Goal: Use online tool/utility: Use online tool/utility

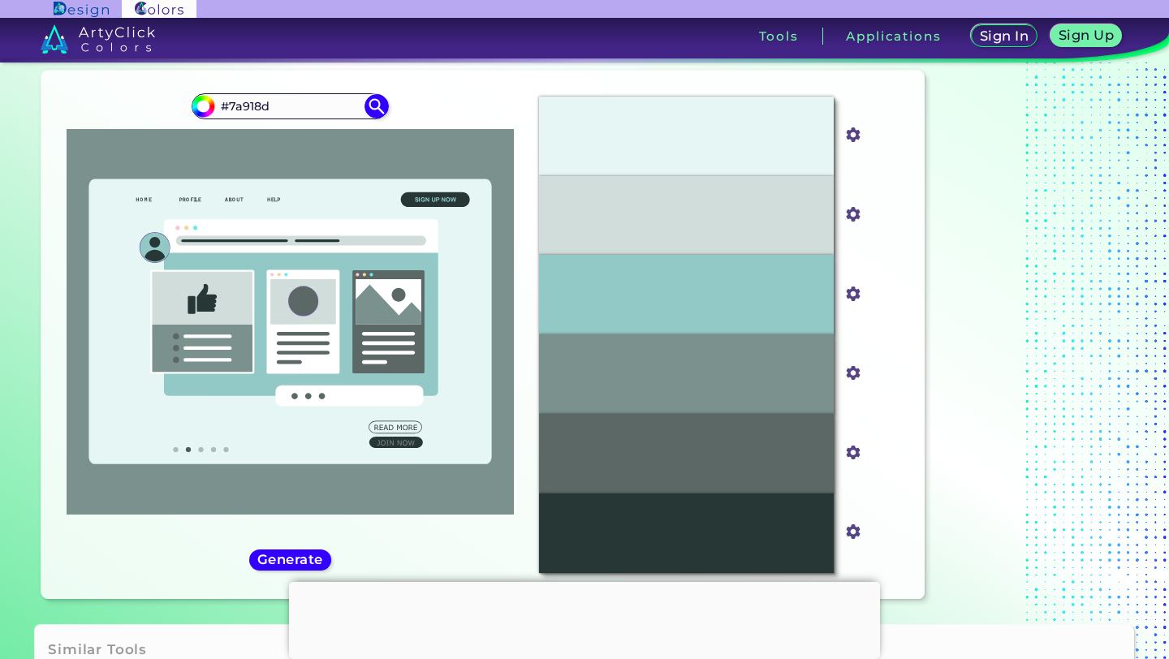
scroll to position [123, 0]
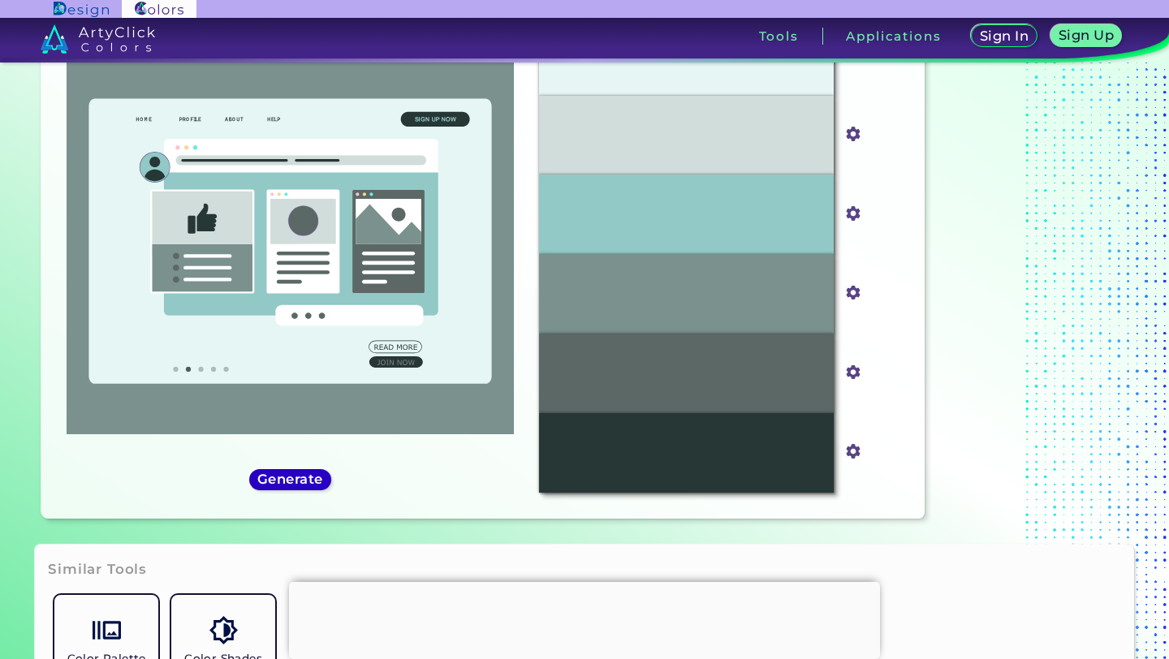
click at [296, 485] on h5 "Generate" at bounding box center [291, 479] width 60 height 12
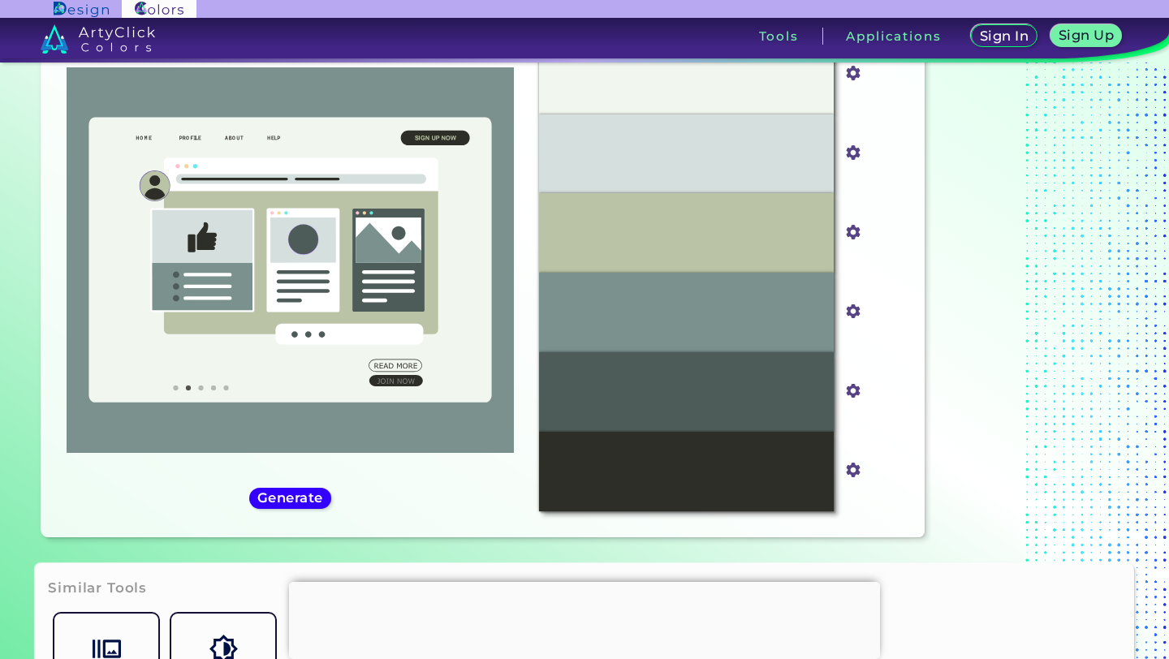
scroll to position [91, 0]
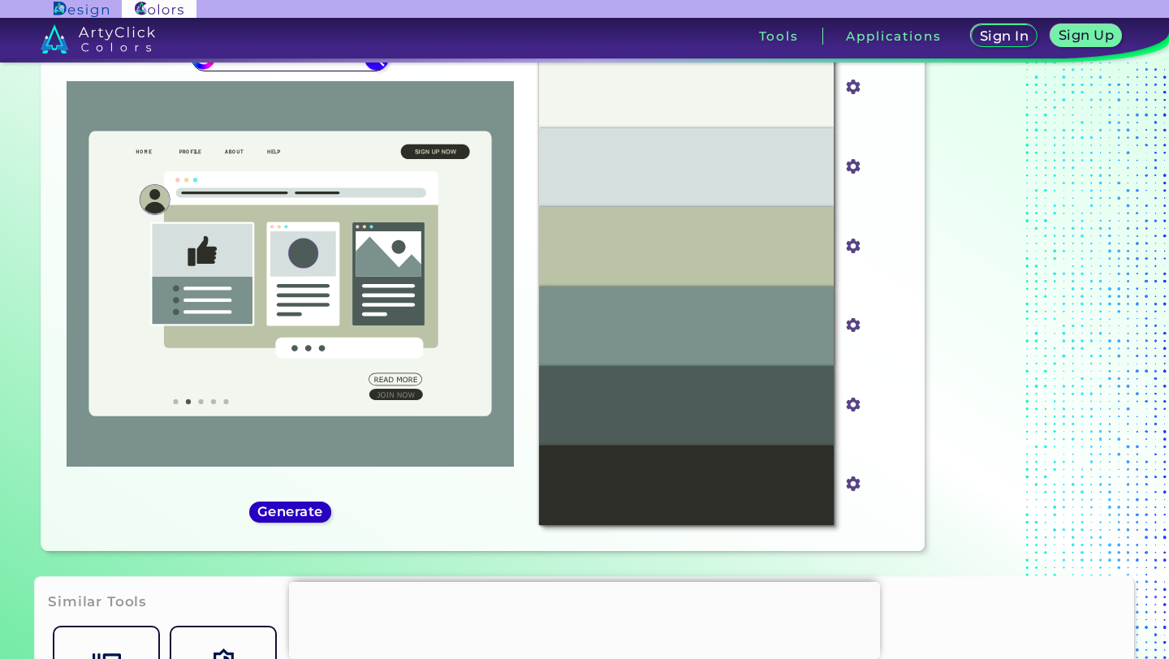
click at [292, 506] on h5 "Generate" at bounding box center [290, 512] width 59 height 12
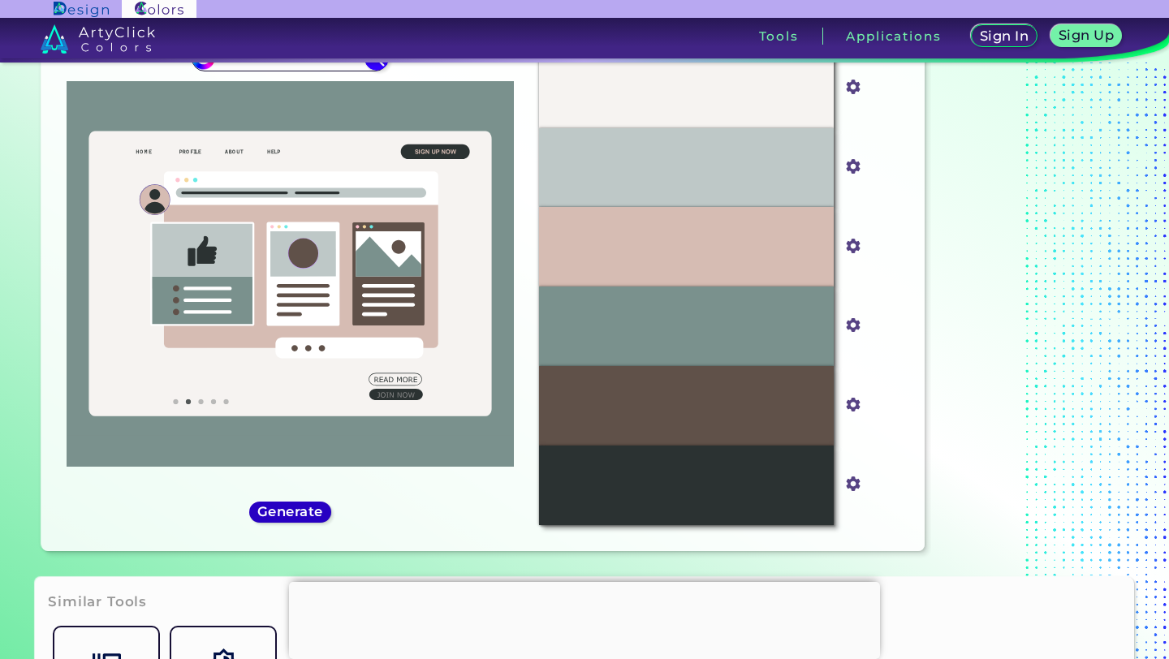
click at [292, 506] on h5 "Generate" at bounding box center [290, 512] width 60 height 12
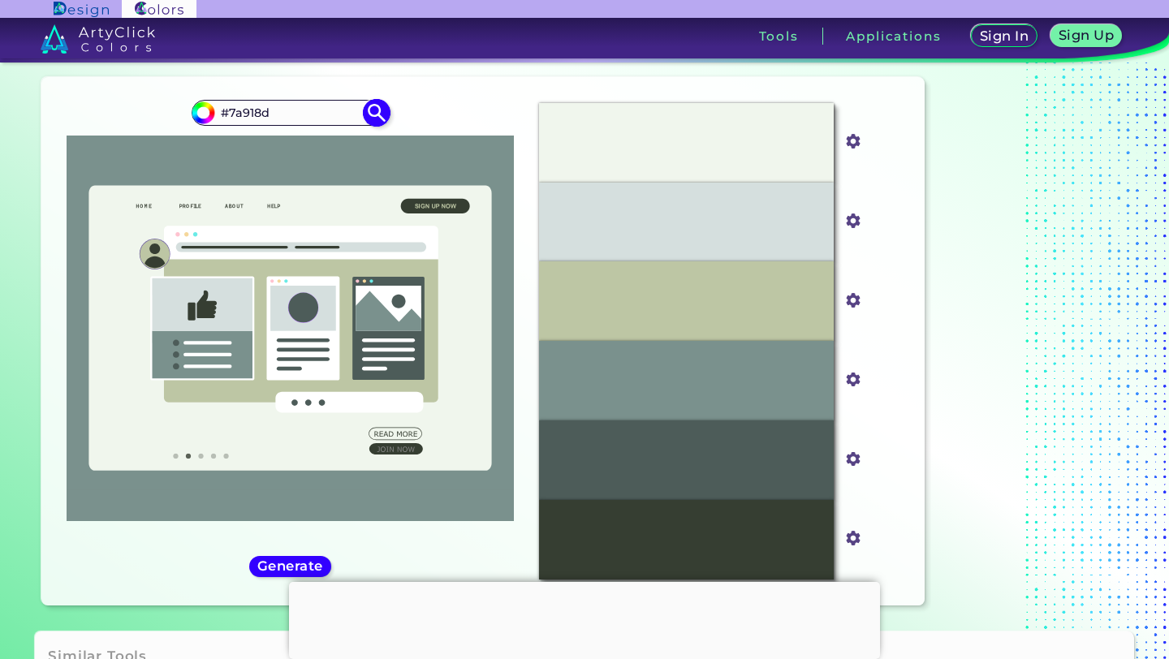
scroll to position [15, 0]
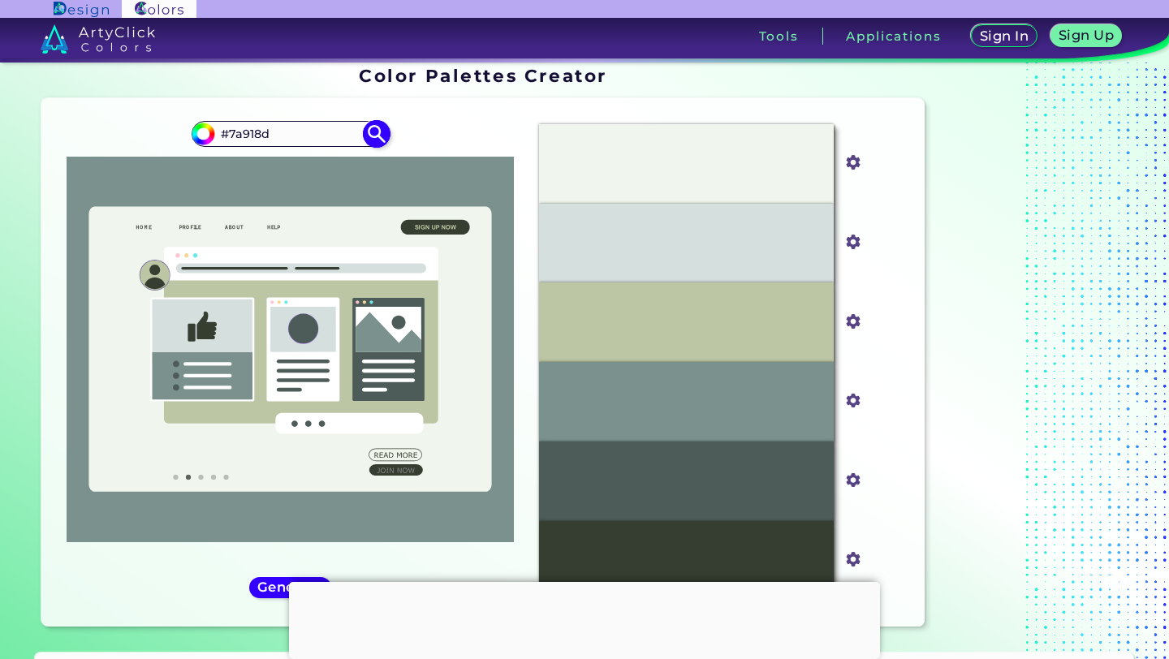
click at [301, 131] on input "#7a918d" at bounding box center [290, 134] width 151 height 22
paste input "1b2a49"
type input "#1b2a49"
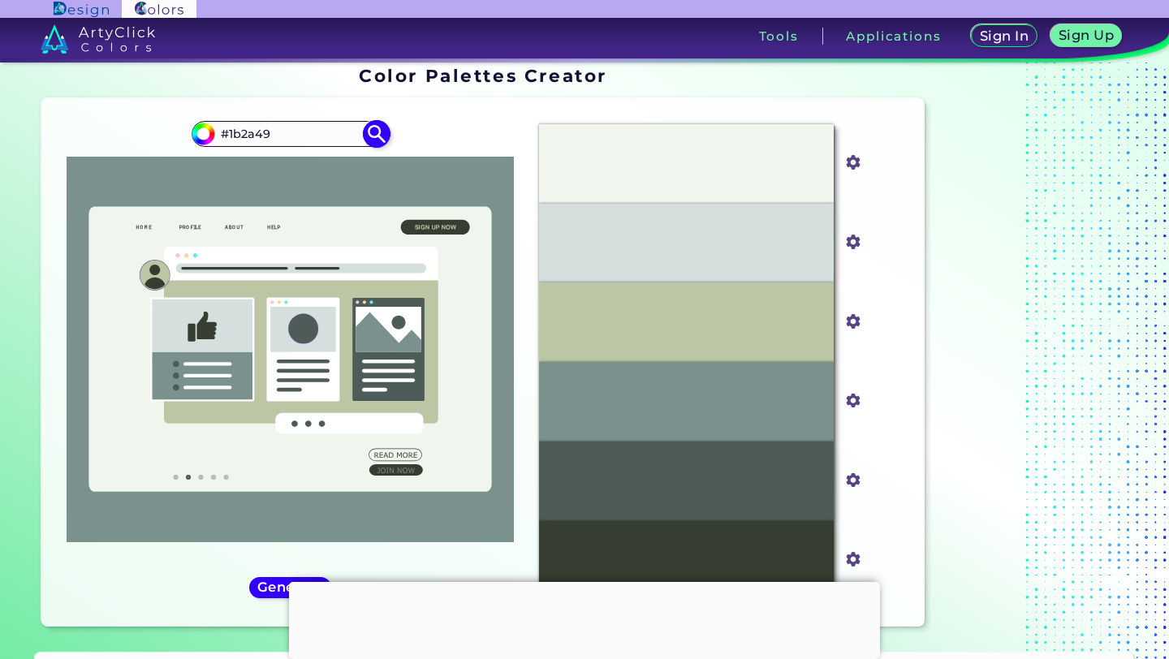
type input "#1b2a49"
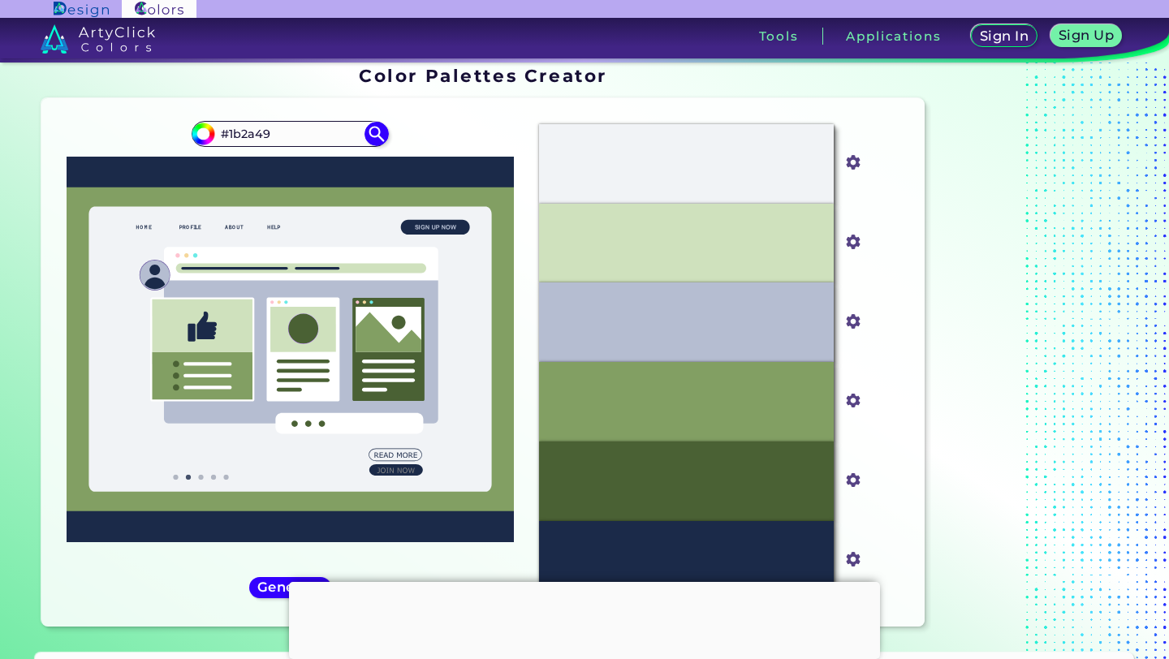
scroll to position [75, 0]
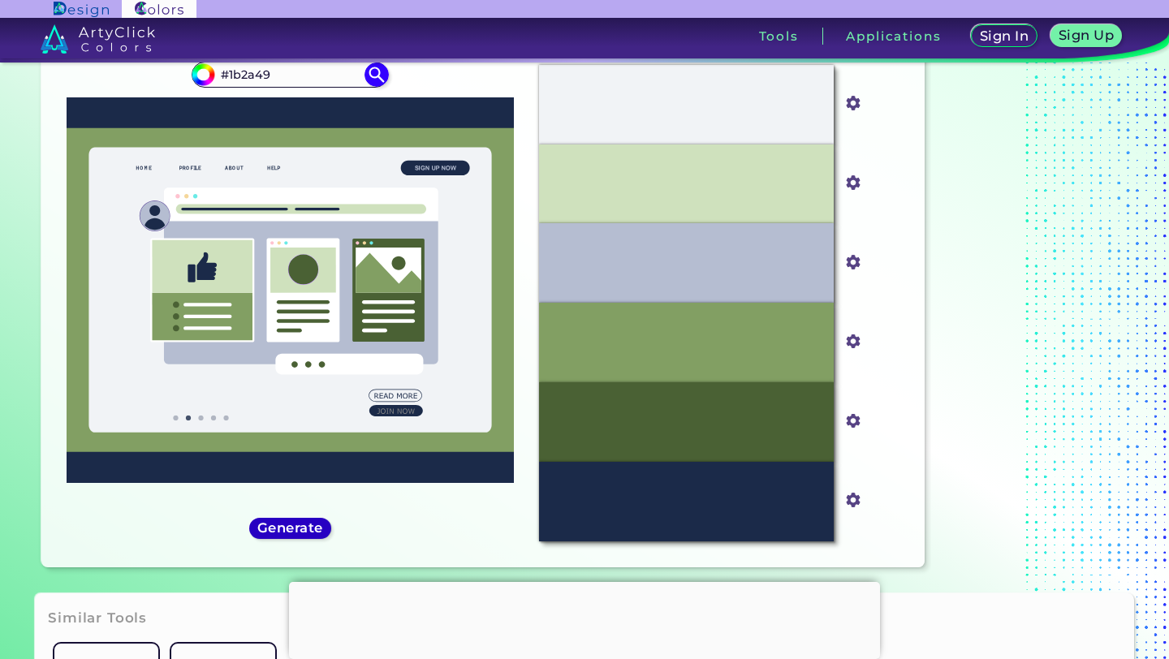
click at [275, 538] on div "Generate" at bounding box center [290, 528] width 74 height 19
click at [280, 541] on div "#1b2a49 #1b2a49" at bounding box center [290, 303] width 472 height 503
click at [280, 524] on h5 "Generate" at bounding box center [290, 528] width 59 height 12
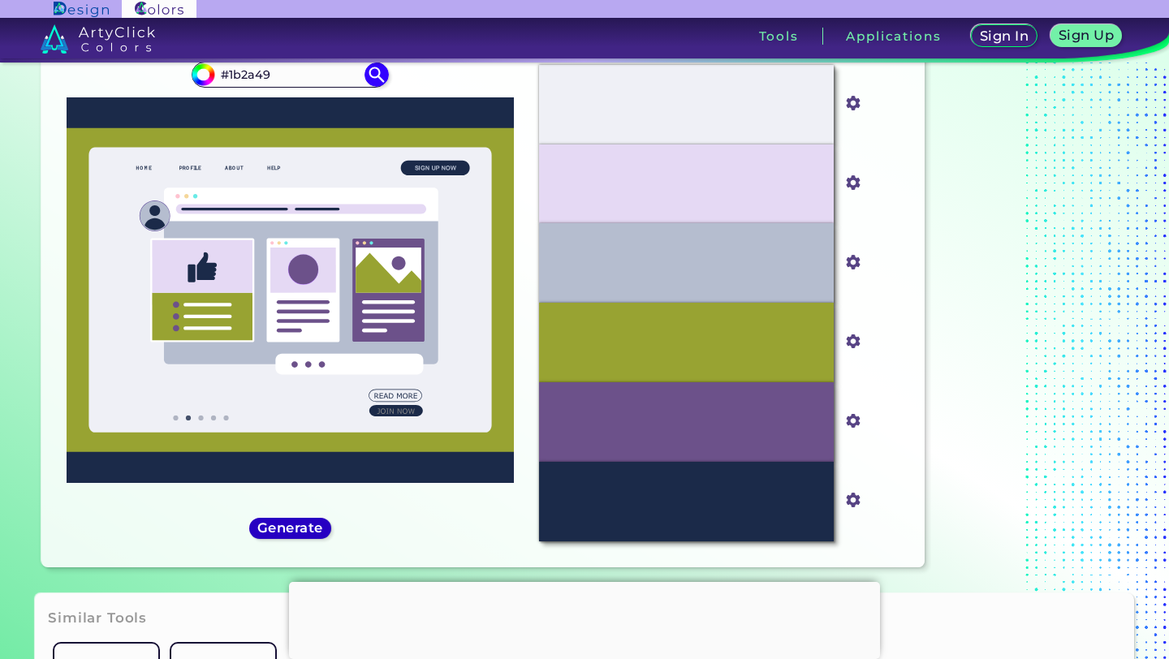
click at [280, 524] on h5 "Generate" at bounding box center [290, 528] width 59 height 12
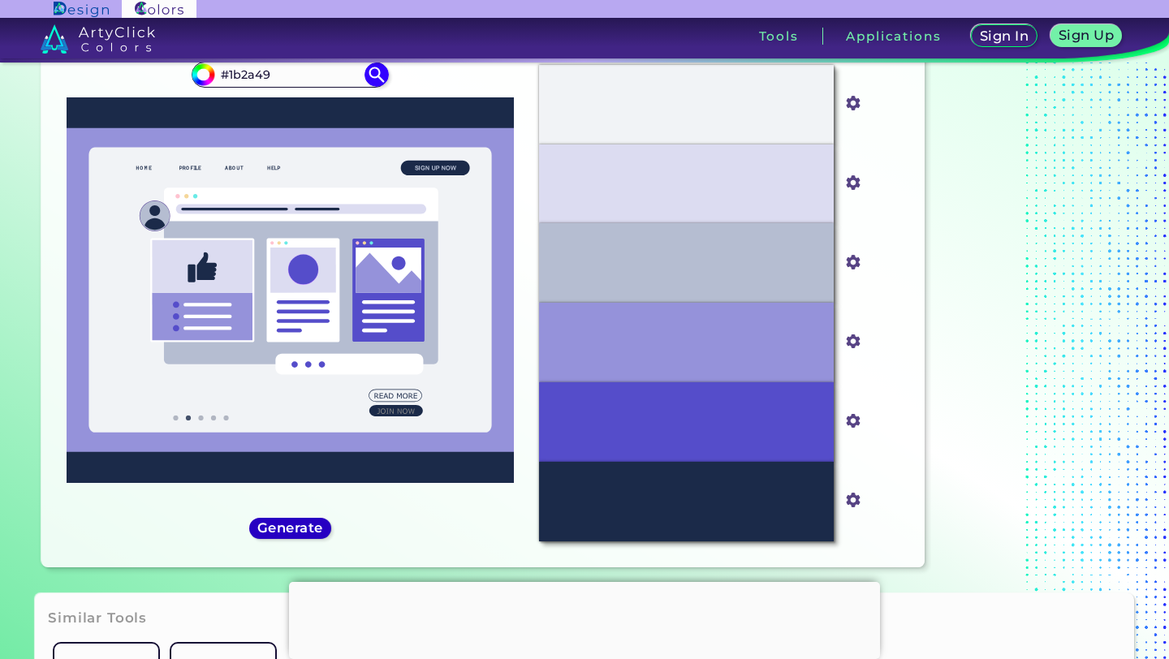
click at [280, 524] on h5 "Generate" at bounding box center [290, 528] width 59 height 12
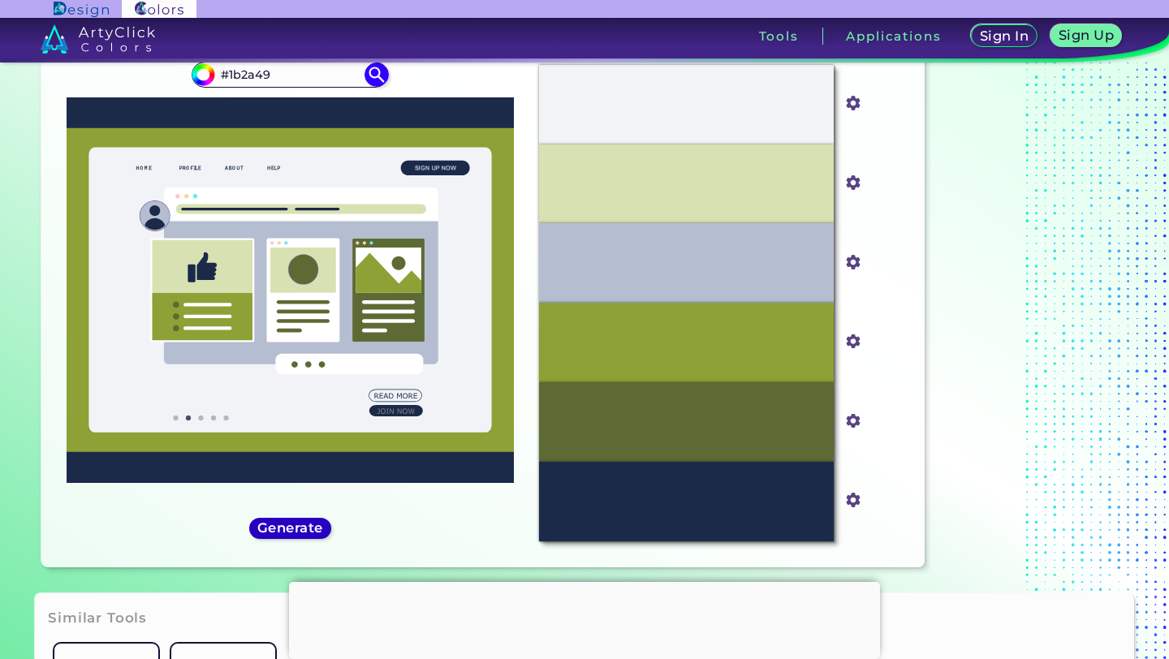
click at [280, 524] on h5 "Generate" at bounding box center [290, 528] width 59 height 12
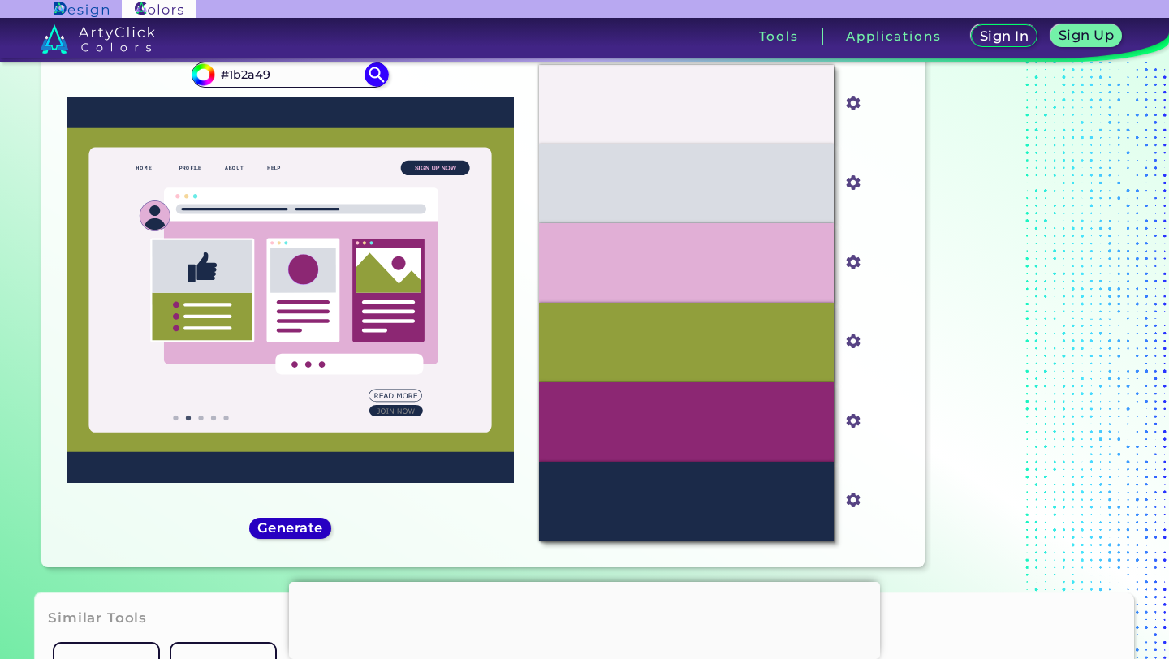
click at [280, 524] on h5 "Generate" at bounding box center [290, 528] width 59 height 12
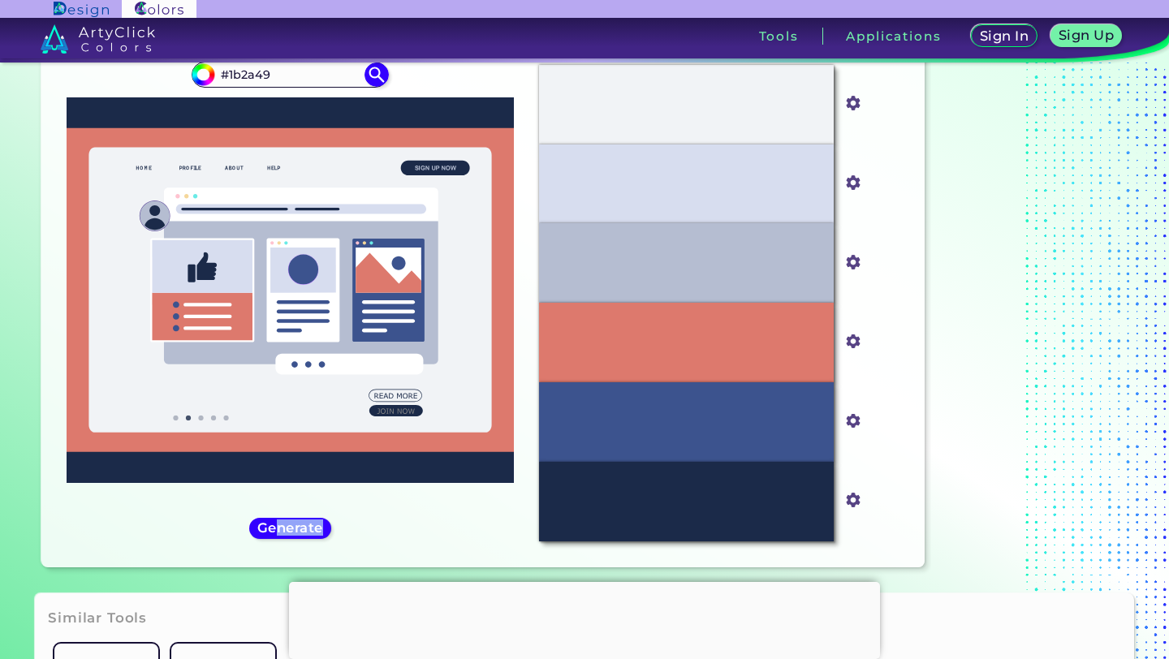
drag, startPoint x: 280, startPoint y: 524, endPoint x: 278, endPoint y: 559, distance: 35.8
click at [278, 556] on div "Oops - something went wrong. Please try again. #F1F3F6 #f1f3f6 #D7DDEF #d7ddef …" at bounding box center [482, 303] width 883 height 529
click at [293, 522] on h5 "Generate" at bounding box center [290, 528] width 59 height 12
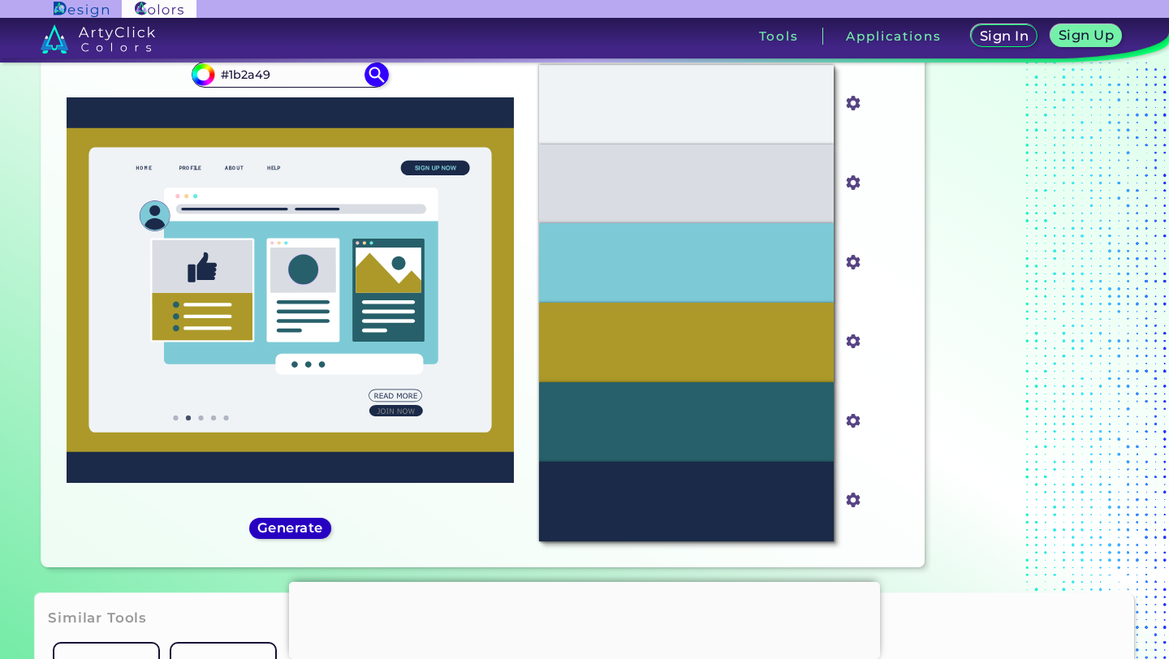
click at [293, 522] on h5 "Generate" at bounding box center [290, 528] width 59 height 12
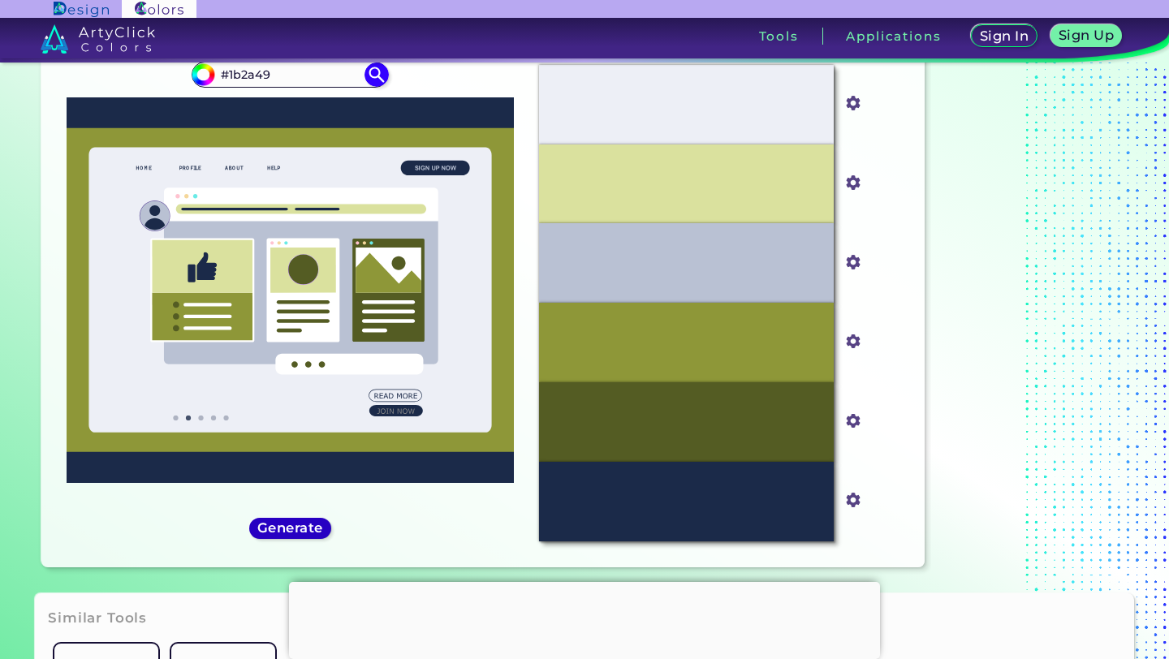
click at [293, 522] on h5 "Generate" at bounding box center [290, 528] width 59 height 12
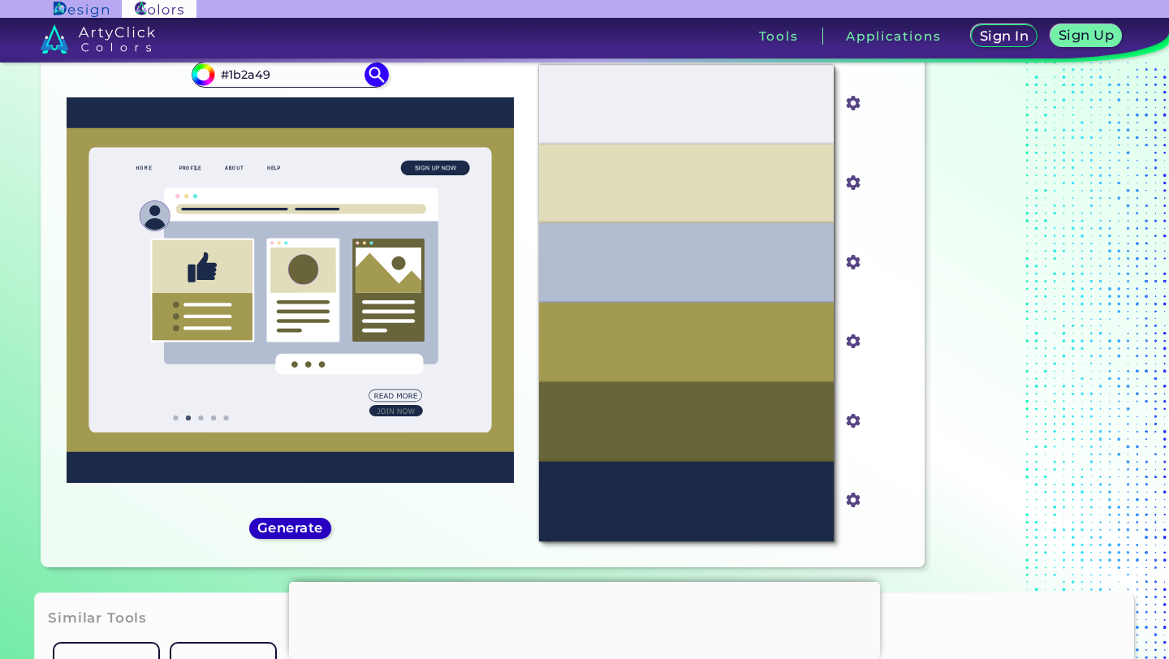
click at [293, 522] on h5 "Generate" at bounding box center [290, 528] width 59 height 12
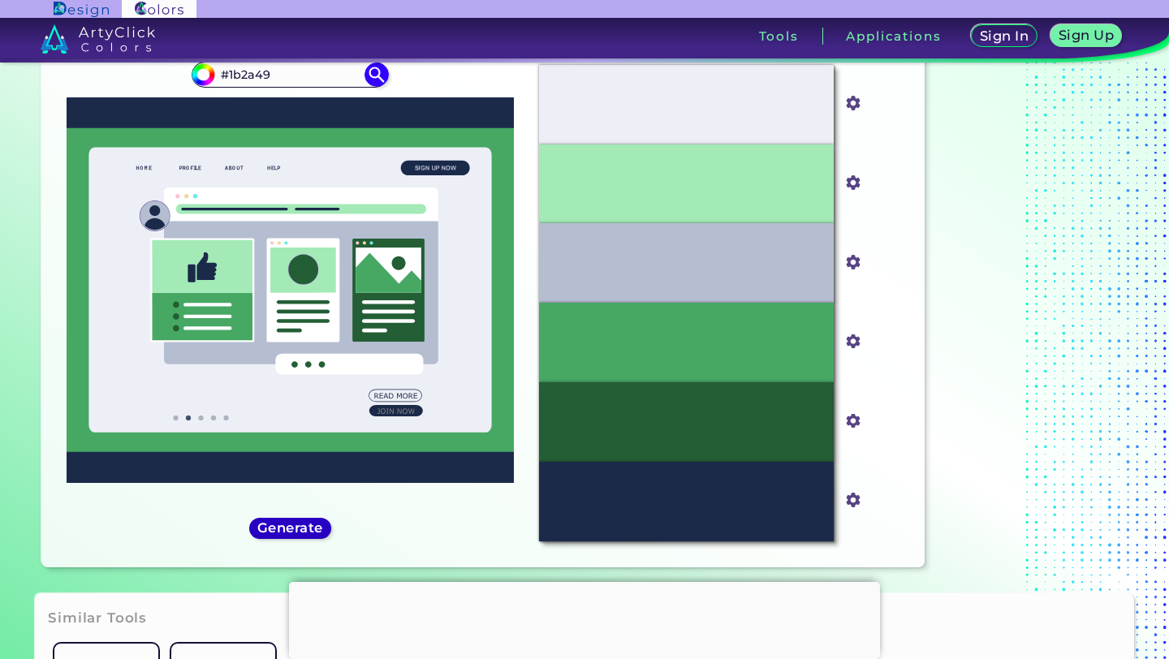
click at [293, 522] on h5 "Generate" at bounding box center [290, 528] width 59 height 12
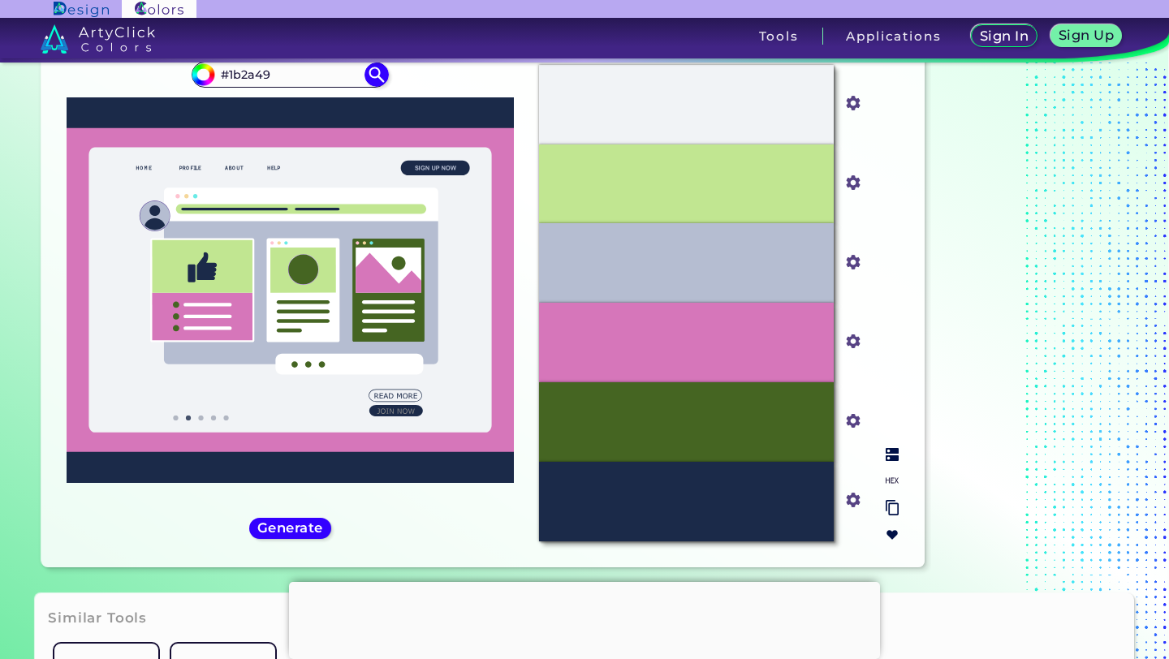
scroll to position [0, 0]
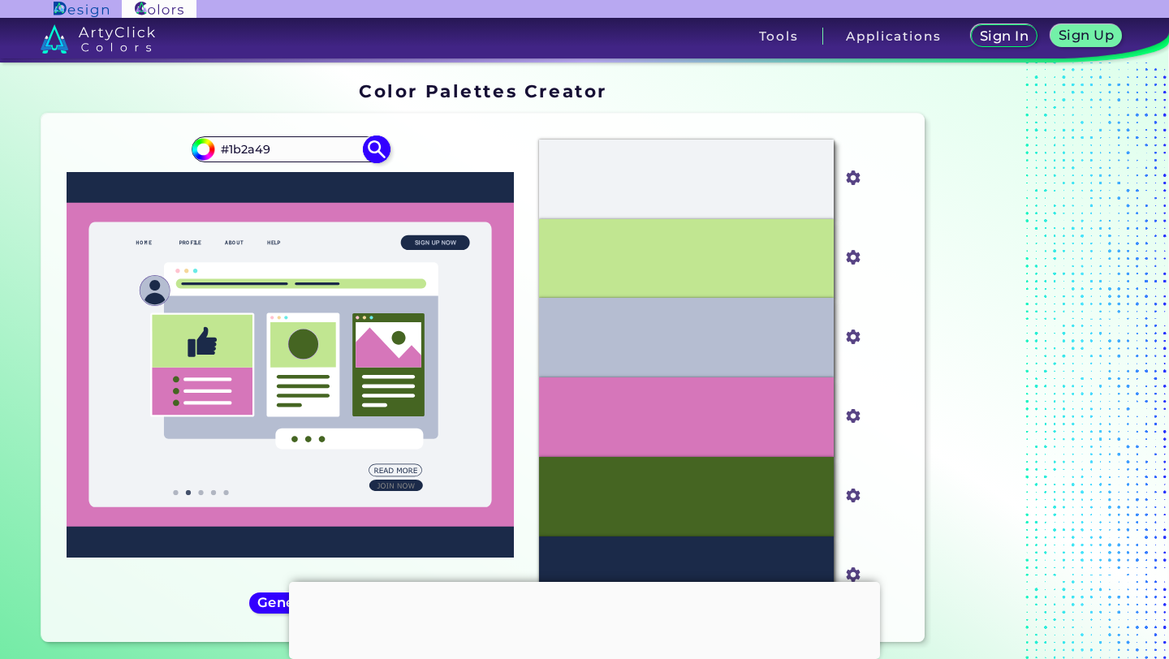
click at [390, 148] on img at bounding box center [377, 149] width 28 height 28
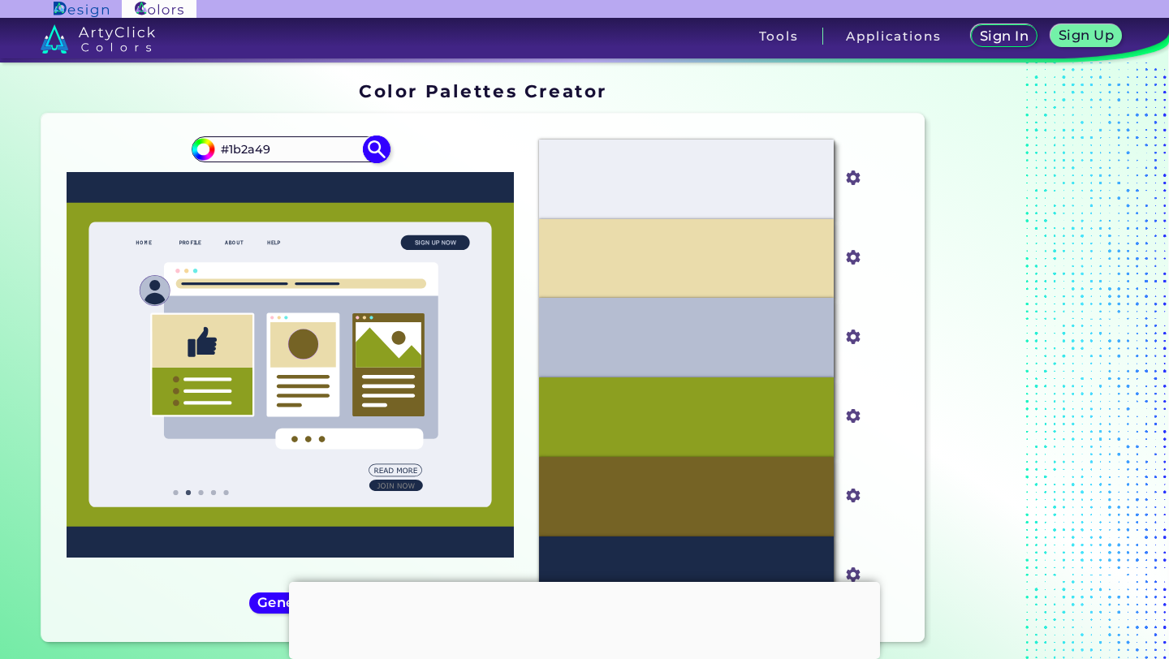
click at [376, 147] on img at bounding box center [377, 149] width 28 height 28
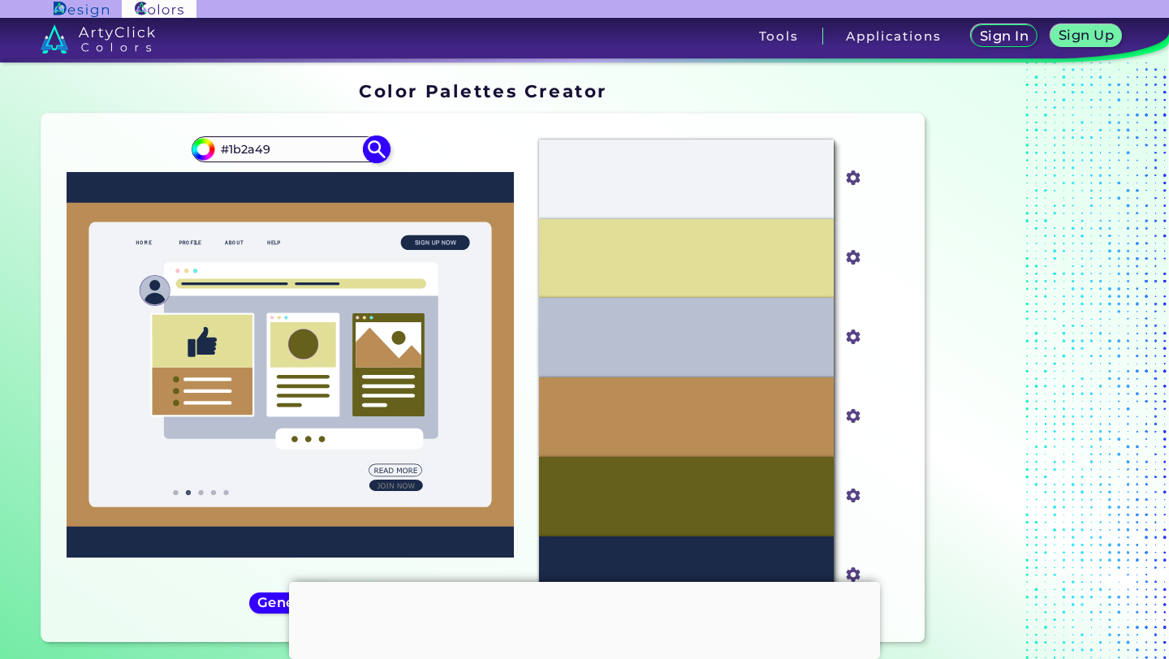
click at [376, 147] on img at bounding box center [377, 149] width 28 height 28
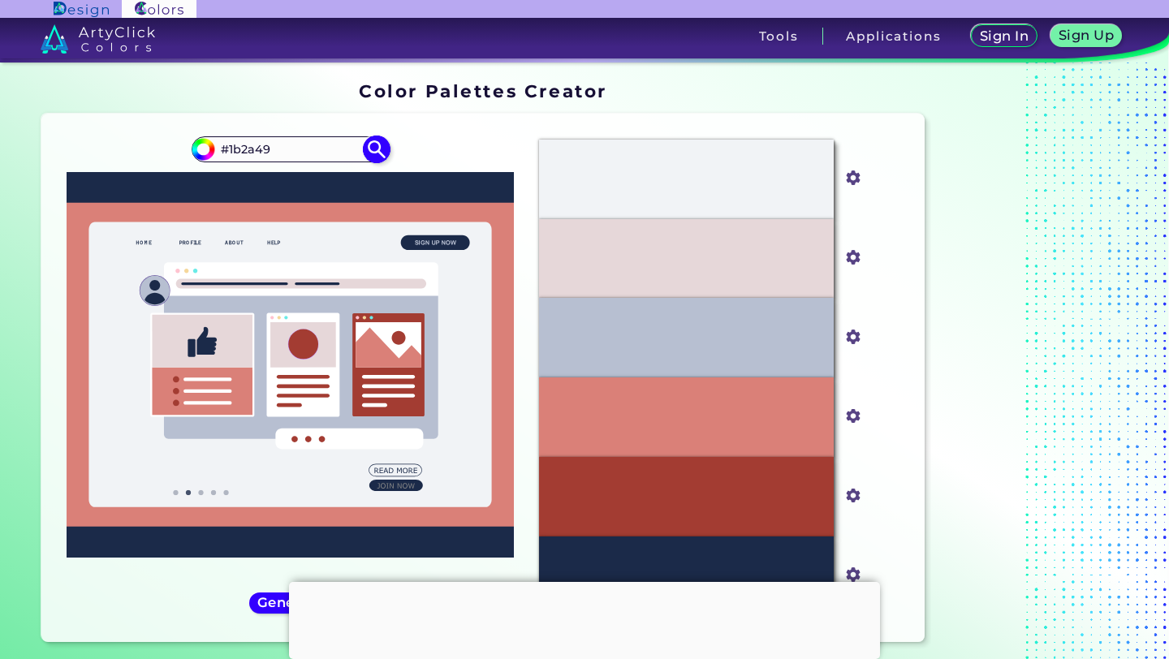
click at [376, 147] on img at bounding box center [377, 149] width 28 height 28
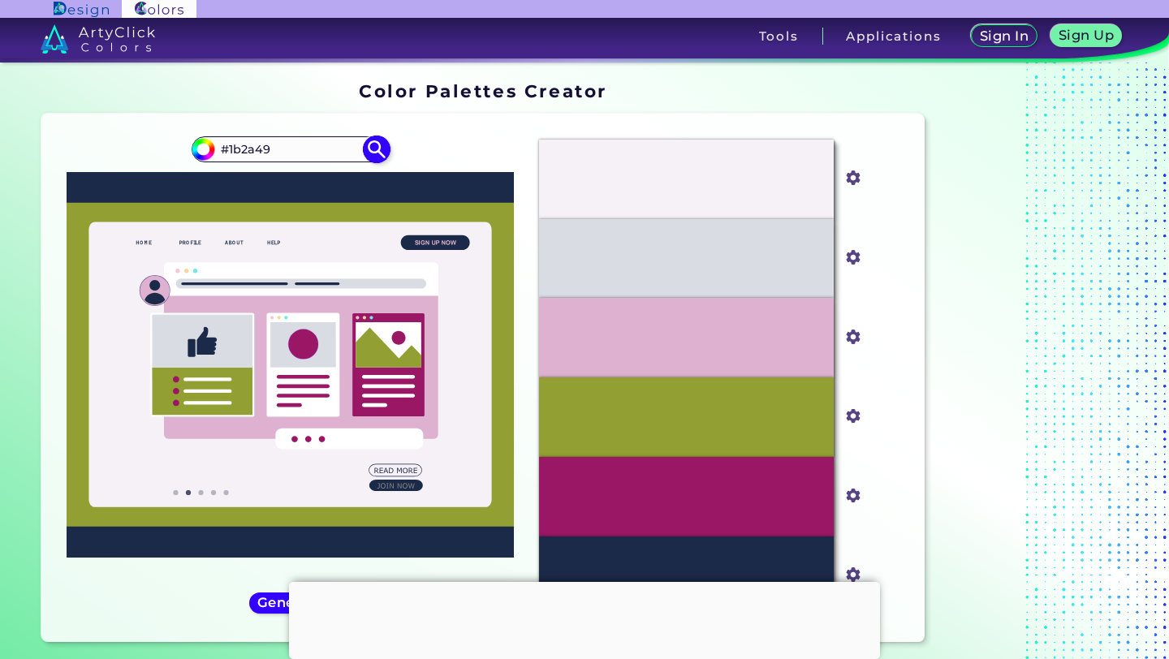
click at [376, 147] on img at bounding box center [377, 149] width 28 height 28
